Goal: Task Accomplishment & Management: Manage account settings

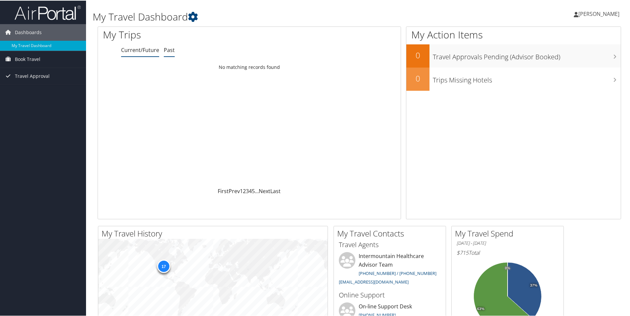
click at [170, 50] on link "Past" at bounding box center [169, 49] width 11 height 7
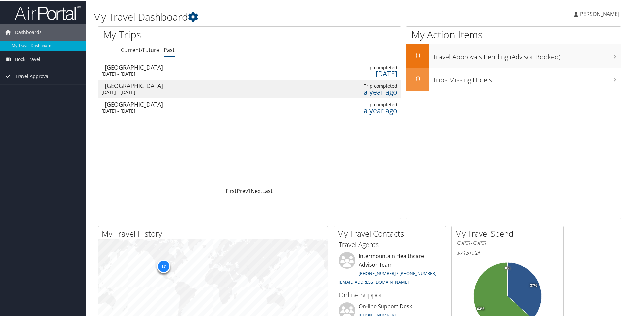
click at [161, 68] on div "[GEOGRAPHIC_DATA]" at bounding box center [140, 67] width 70 height 6
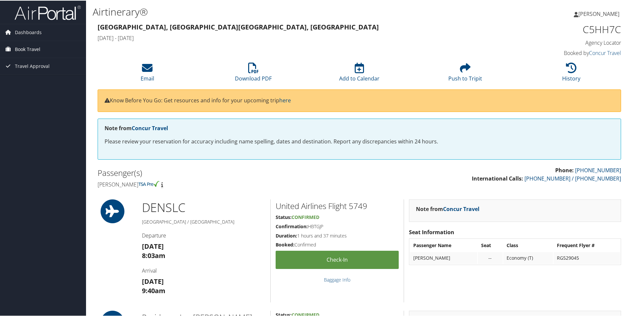
click at [36, 50] on span "Book Travel" at bounding box center [27, 48] width 25 height 17
click at [55, 73] on link "Book/Manage Online Trips" at bounding box center [43, 72] width 86 height 10
